Goal: Browse casually

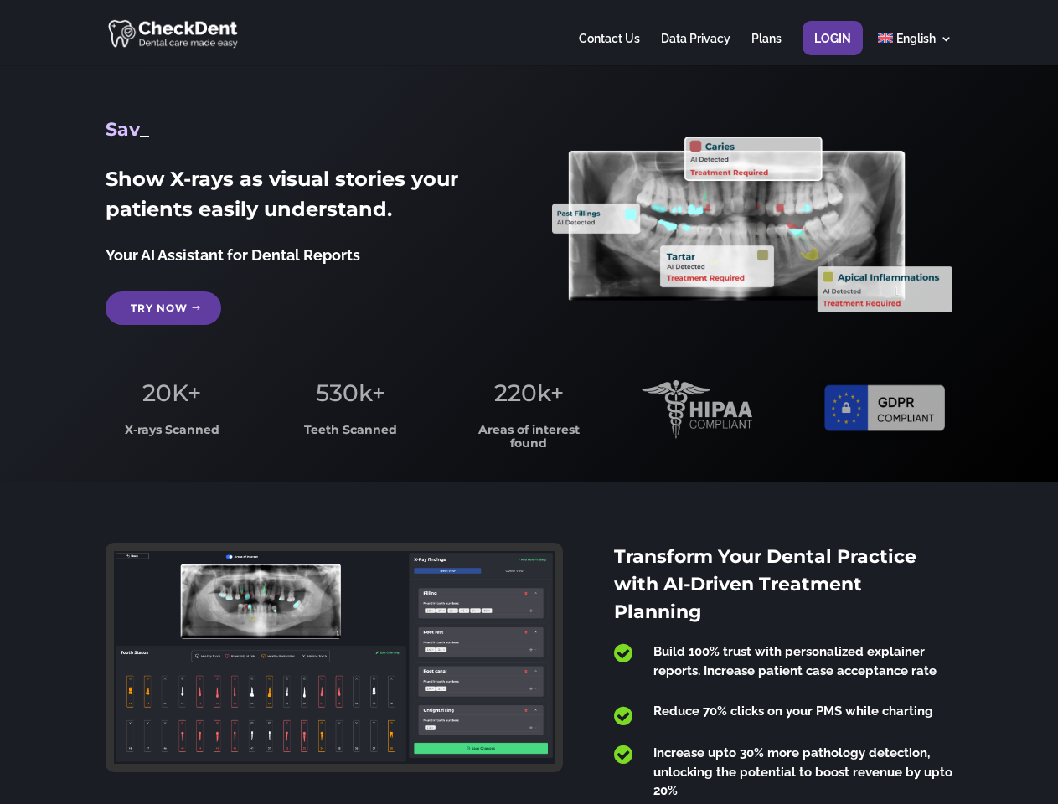
click at [529, 402] on span "220k+" at bounding box center [529, 393] width 70 height 28
click at [529, 33] on div at bounding box center [529, 32] width 846 height 65
click at [529, 402] on span "220k+" at bounding box center [529, 393] width 70 height 28
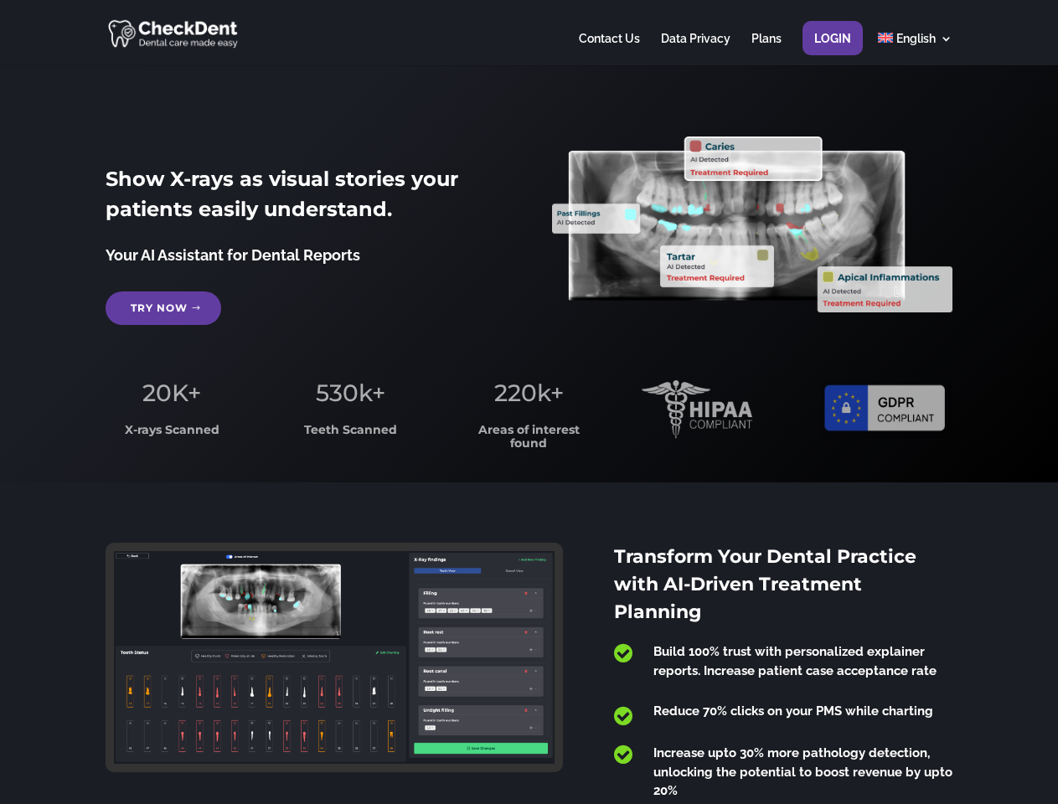
click at [529, 33] on div at bounding box center [529, 32] width 846 height 65
